Goal: Task Accomplishment & Management: Manage account settings

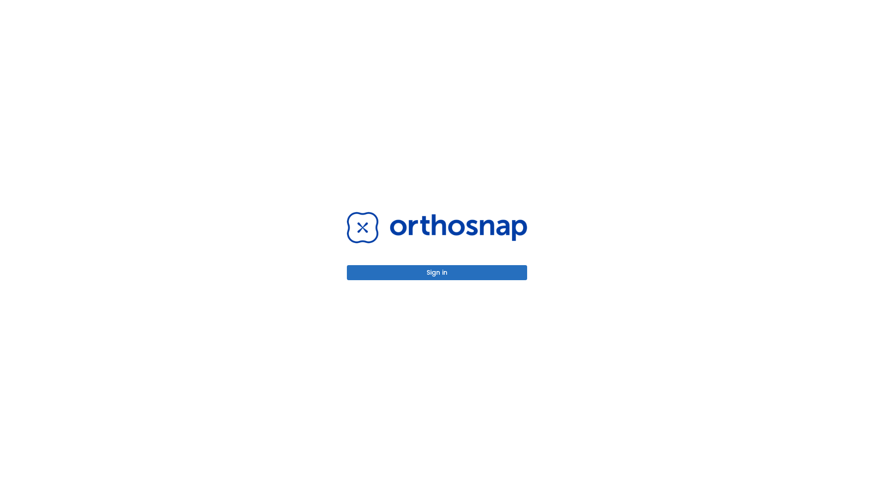
click at [437, 272] on button "Sign in" at bounding box center [437, 272] width 180 height 15
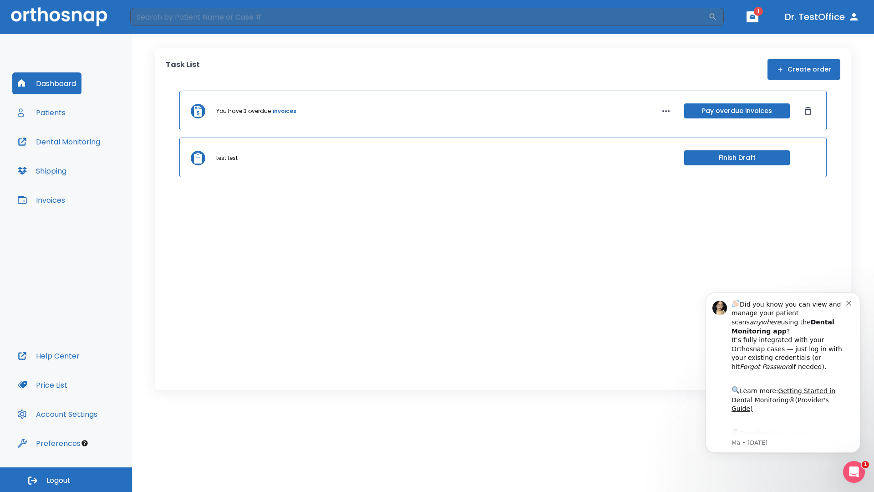
click at [66, 480] on span "Logout" at bounding box center [58, 481] width 24 height 10
